Goal: Transaction & Acquisition: Purchase product/service

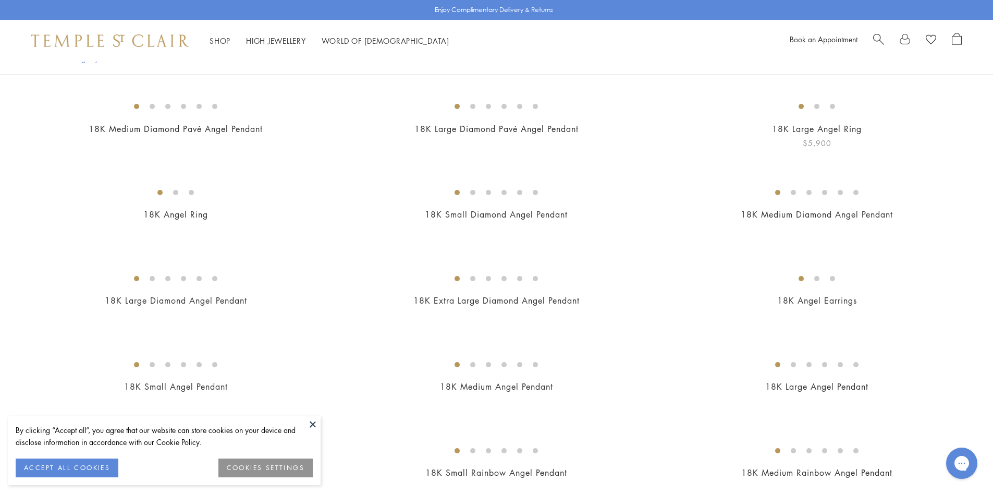
scroll to position [365, 0]
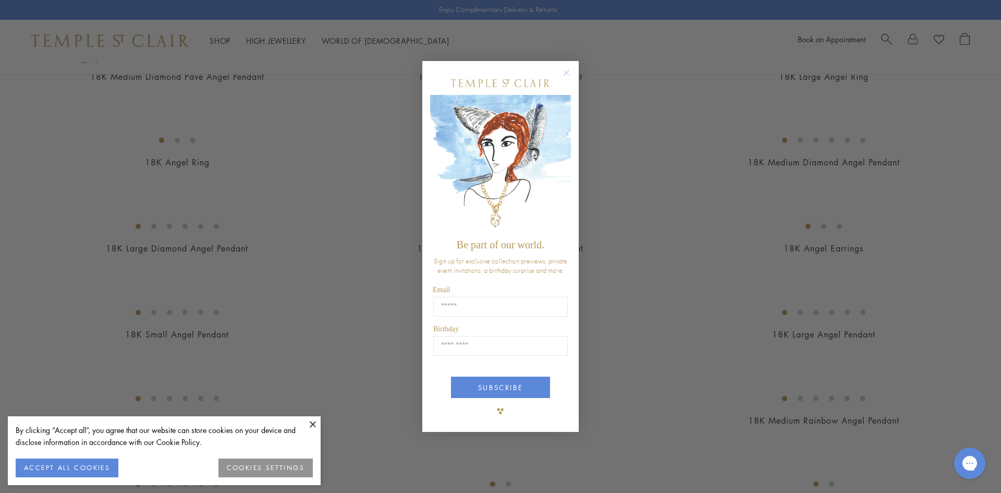
click at [567, 74] on circle "Close dialog" at bounding box center [566, 72] width 13 height 13
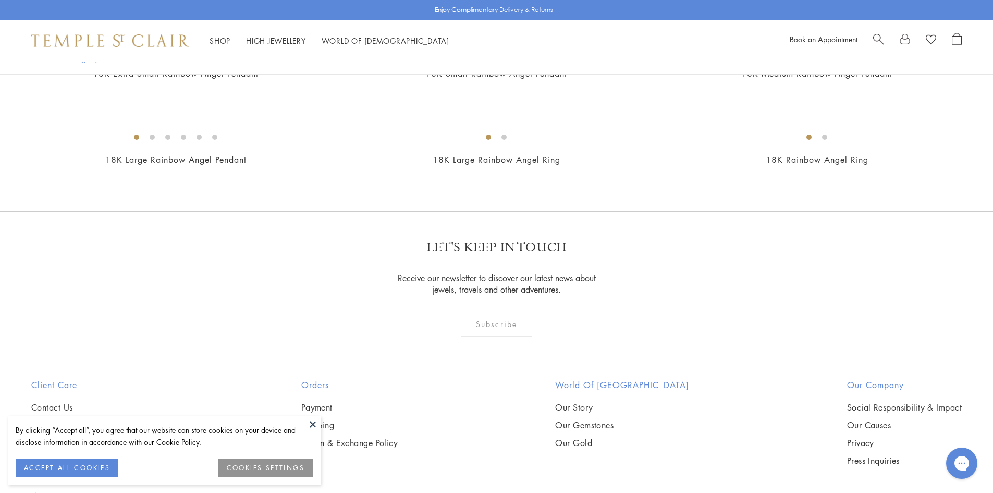
scroll to position [730, 0]
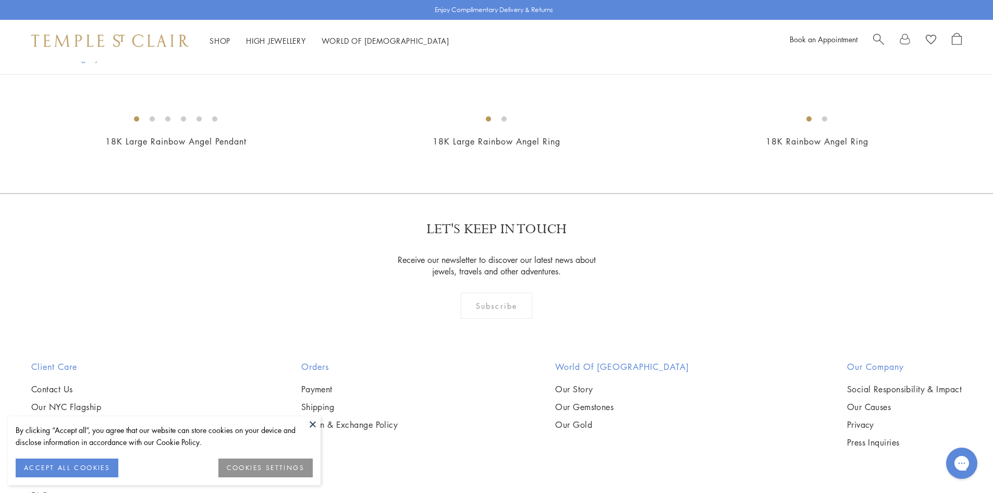
click at [0, 0] on img at bounding box center [0, 0] width 0 height 0
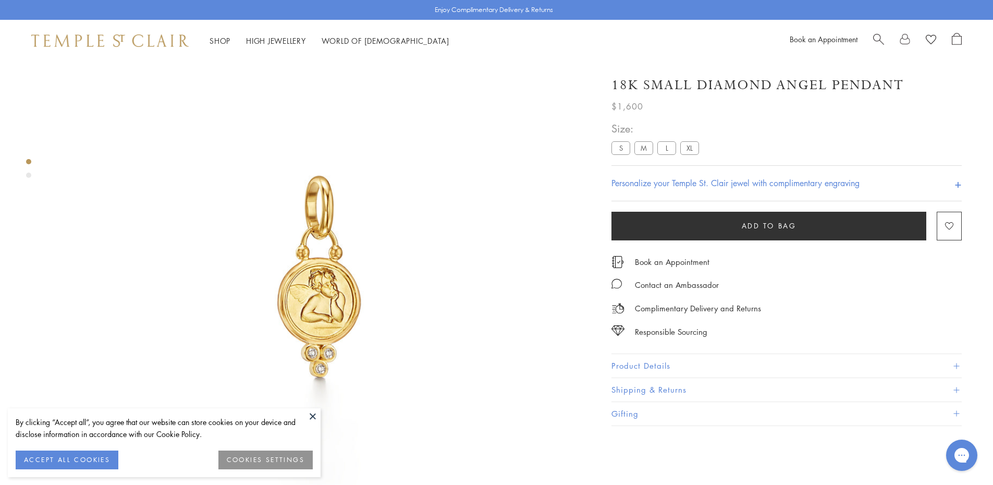
scroll to position [62, 0]
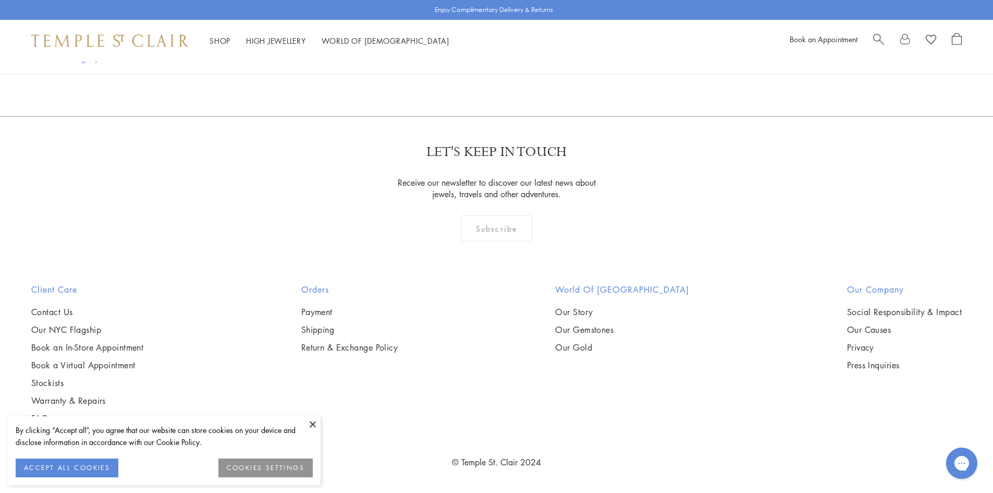
scroll to position [1455, 0]
click at [0, 0] on img at bounding box center [0, 0] width 0 height 0
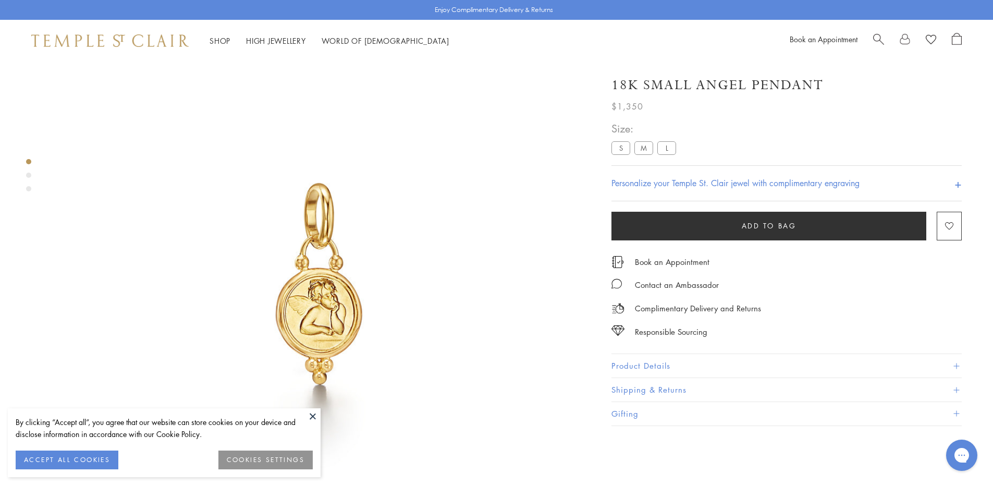
scroll to position [62, 0]
